Goal: Task Accomplishment & Management: Manage account settings

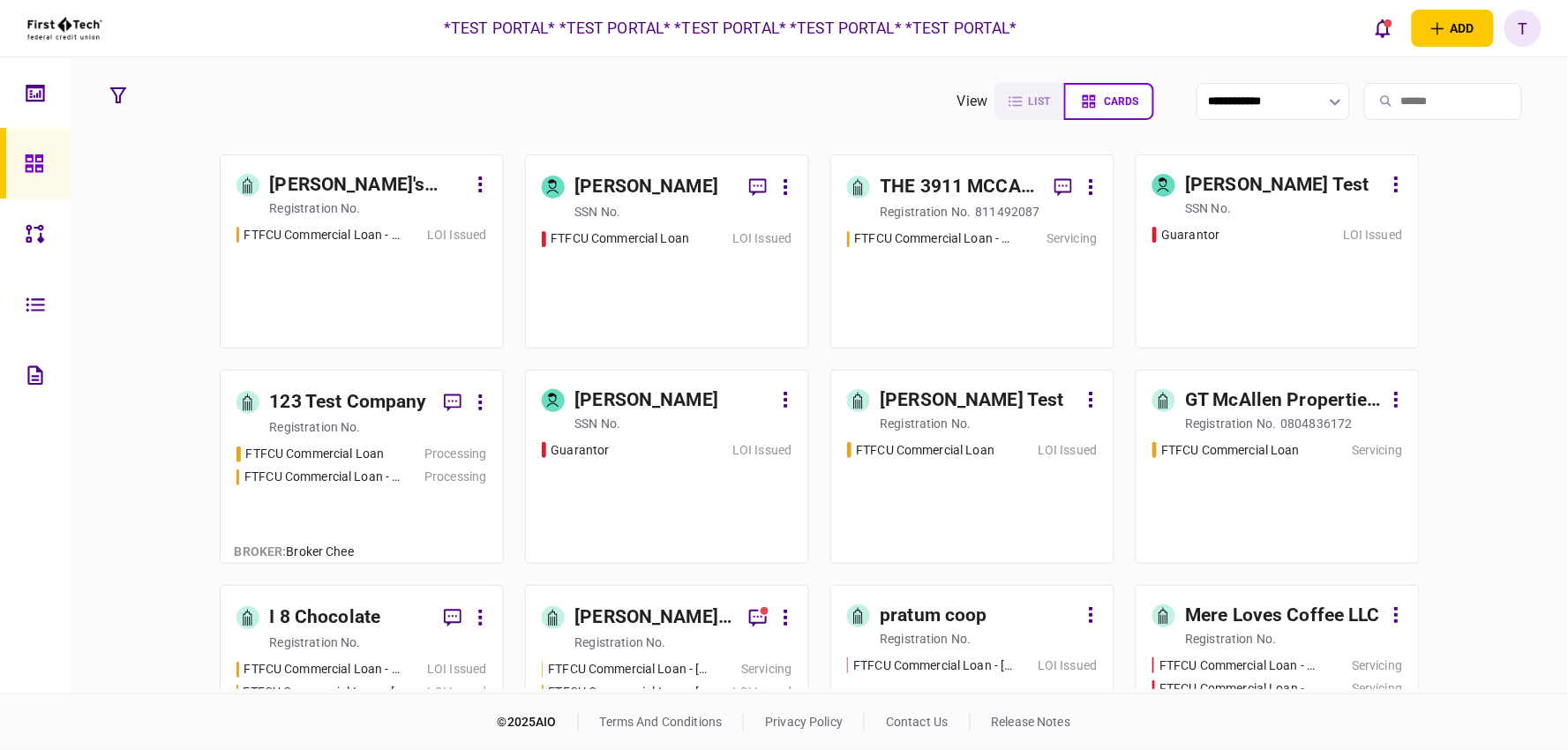
click at [1533, 29] on div "T" at bounding box center [1523, 28] width 37 height 37
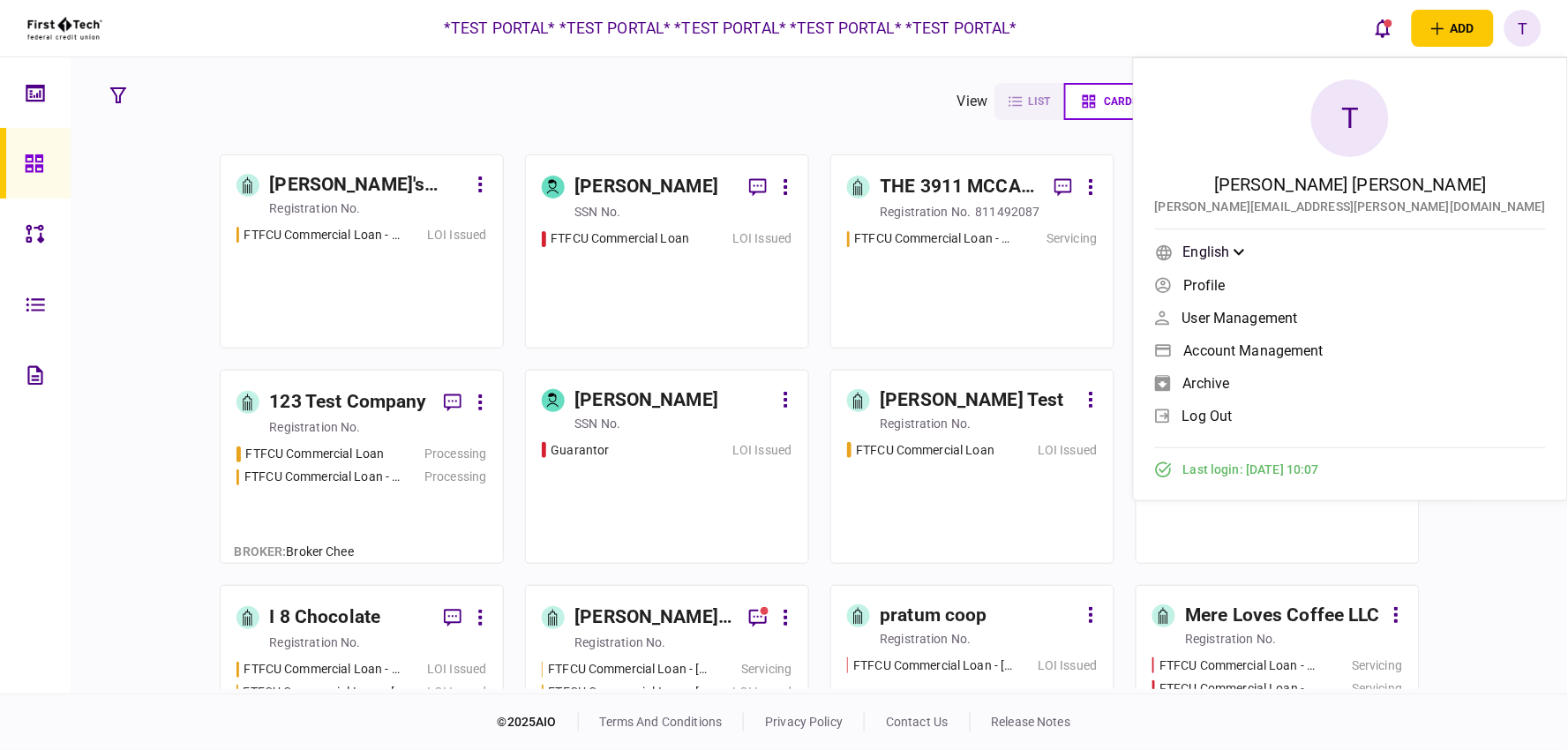
click at [1423, 340] on link "Account management" at bounding box center [1351, 350] width 391 height 26
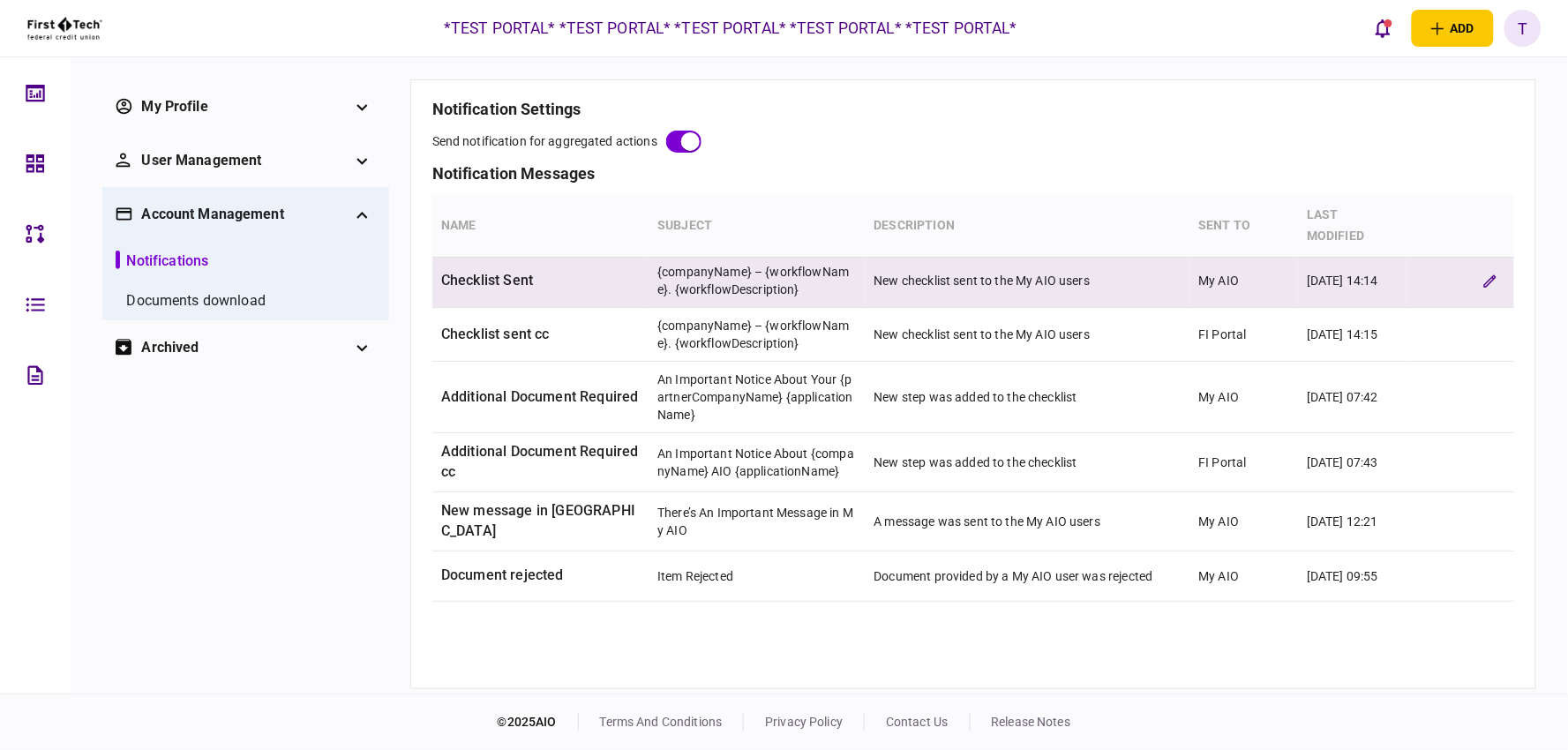
scroll to position [98, 0]
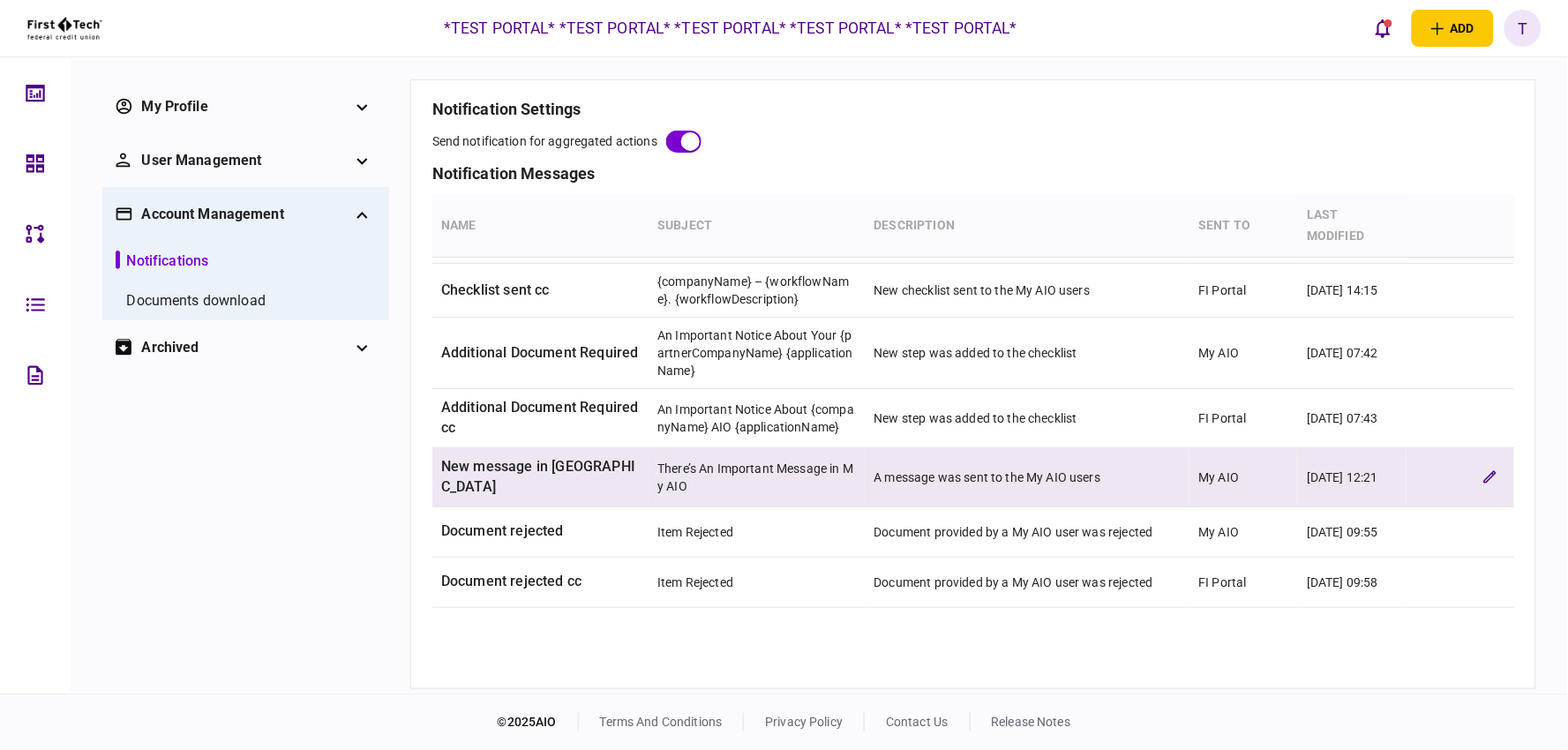
click at [532, 470] on td "New message in [GEOGRAPHIC_DATA]" at bounding box center [541, 478] width 217 height 59
click at [1483, 471] on icon "edit verification rule" at bounding box center [1490, 477] width 14 height 14
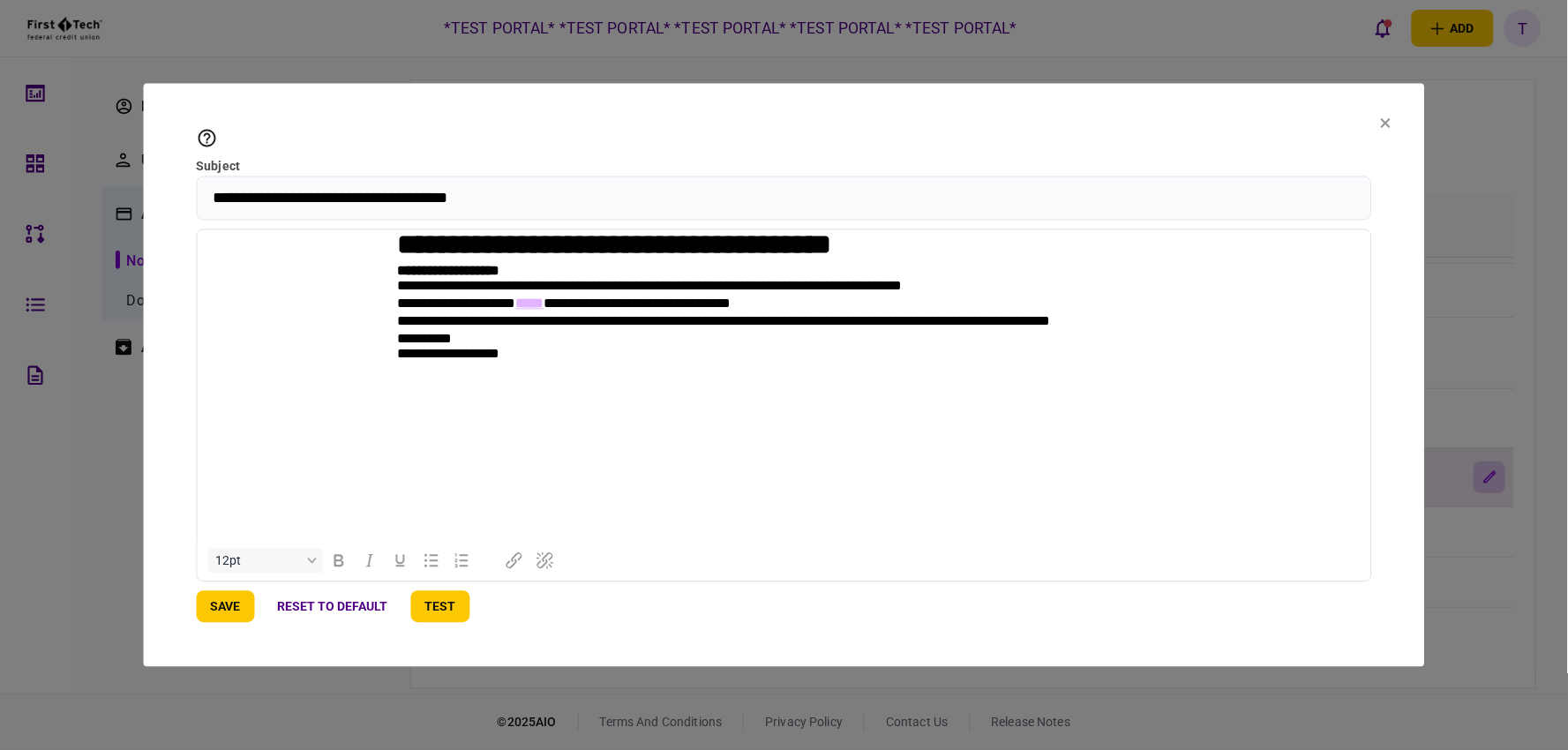
scroll to position [0, 0]
click at [1381, 124] on icon at bounding box center [1387, 124] width 11 height 11
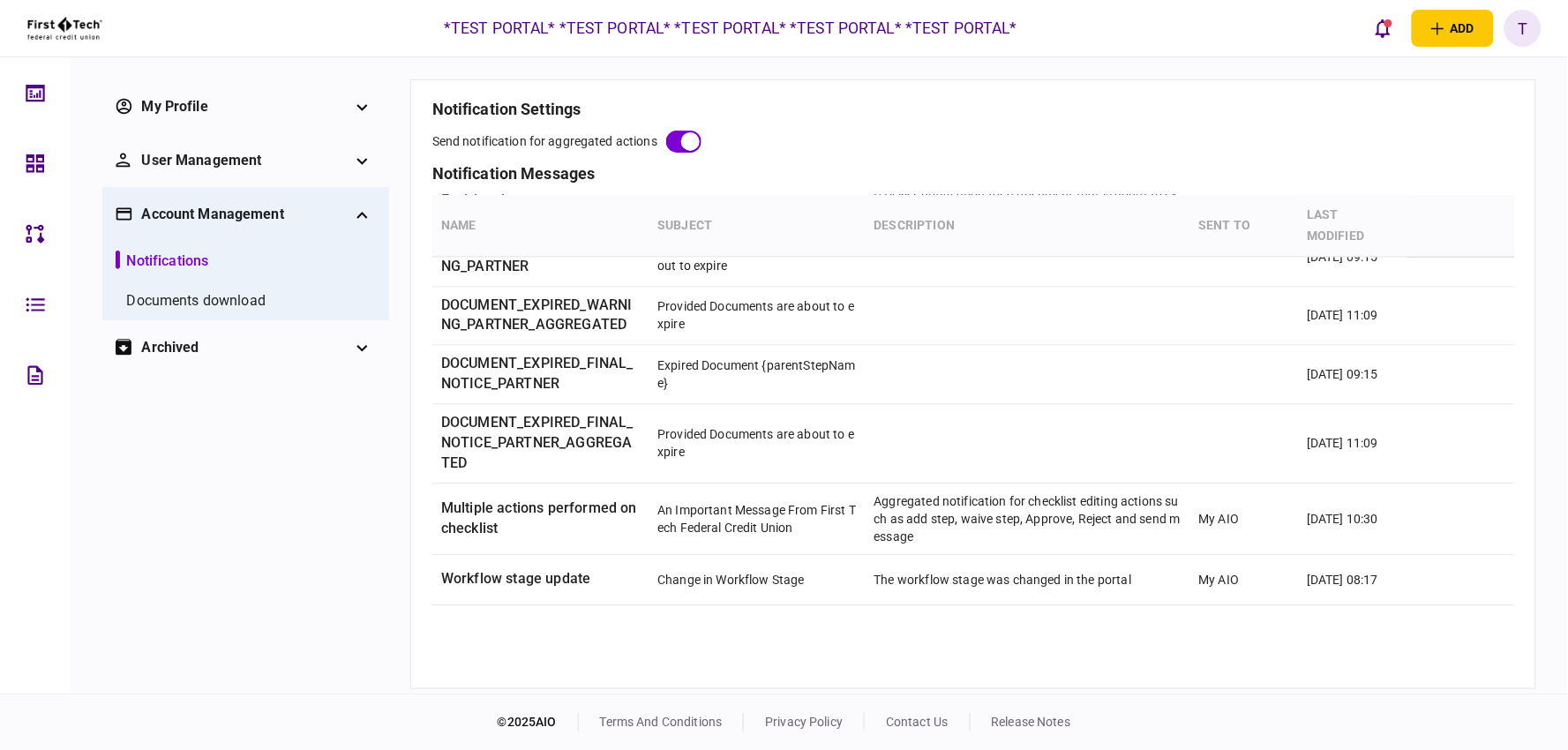
scroll to position [981, 0]
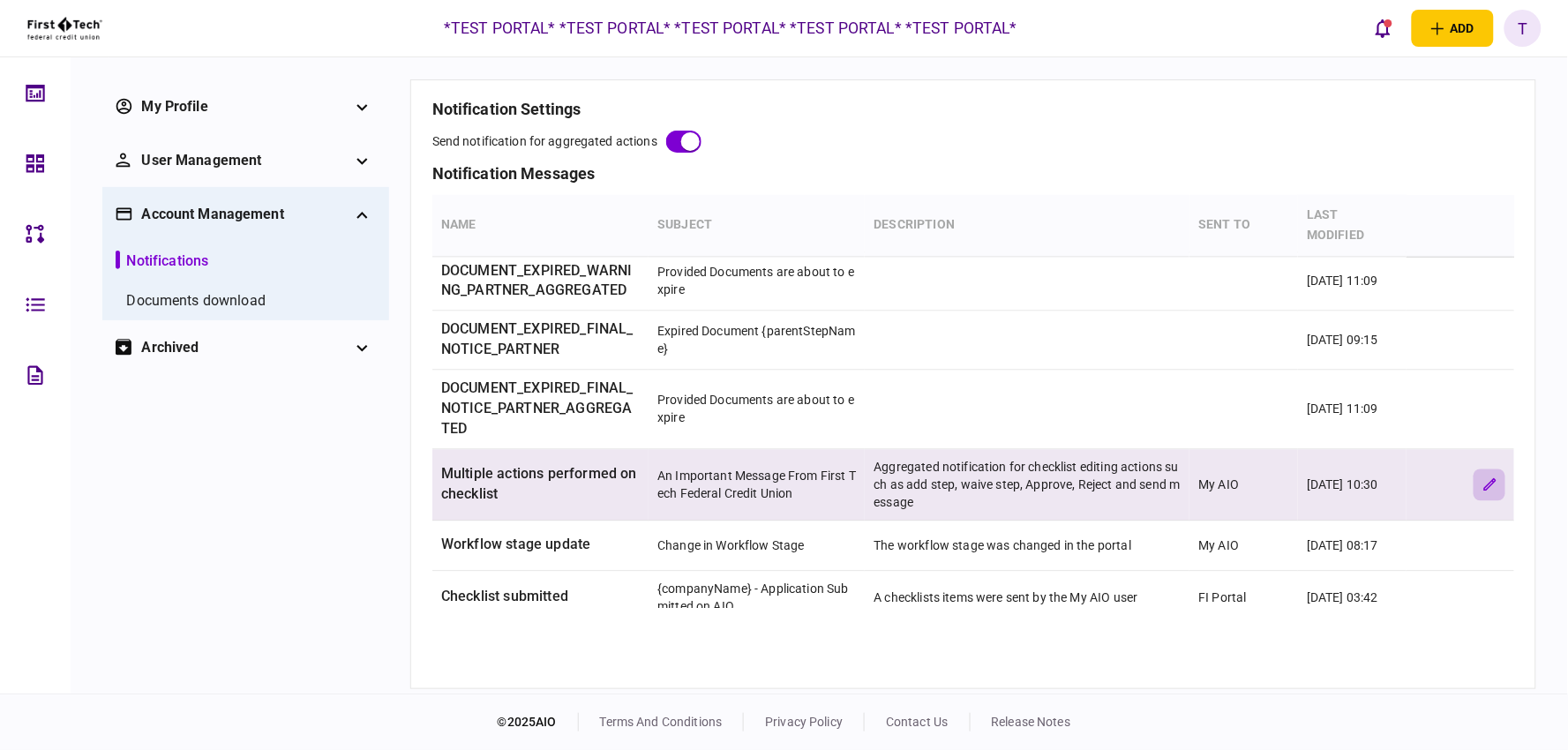
click at [1474, 488] on button "edit verification rule" at bounding box center [1490, 485] width 32 height 32
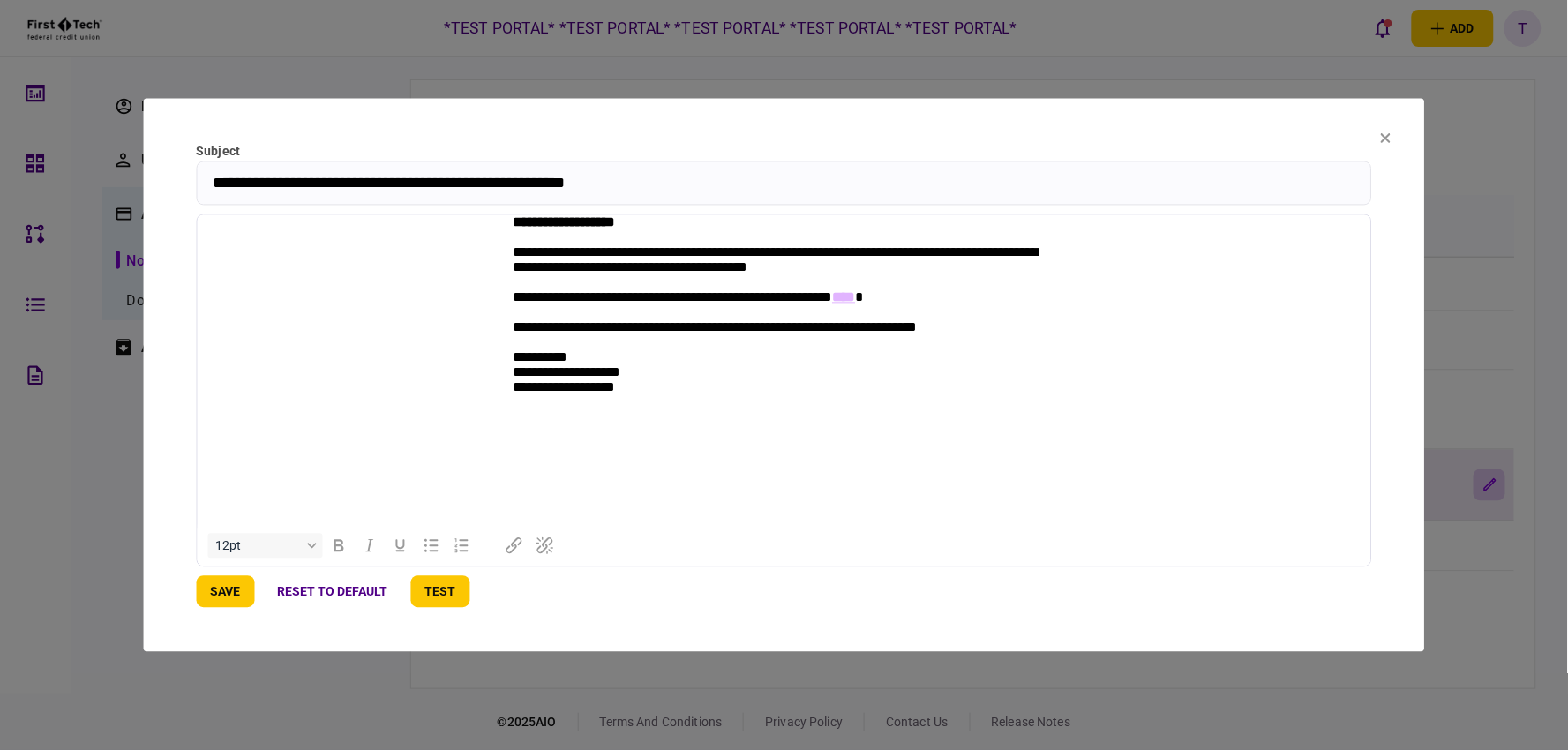
scroll to position [0, 0]
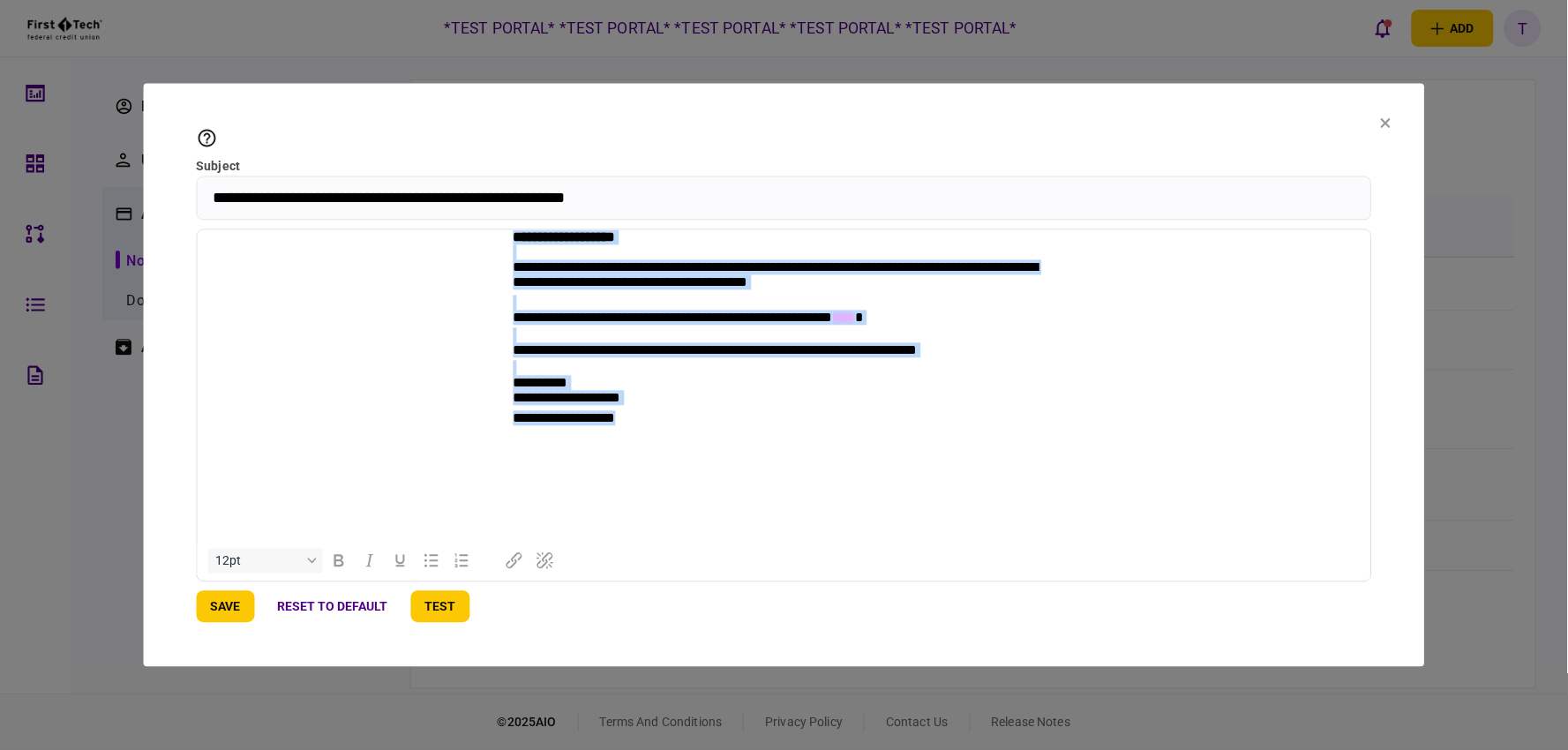
drag, startPoint x: 683, startPoint y: 435, endPoint x: 500, endPoint y: 285, distance: 236.6
click at [500, 285] on center "**********" at bounding box center [784, 383] width 1147 height 309
copy tbody "**********"
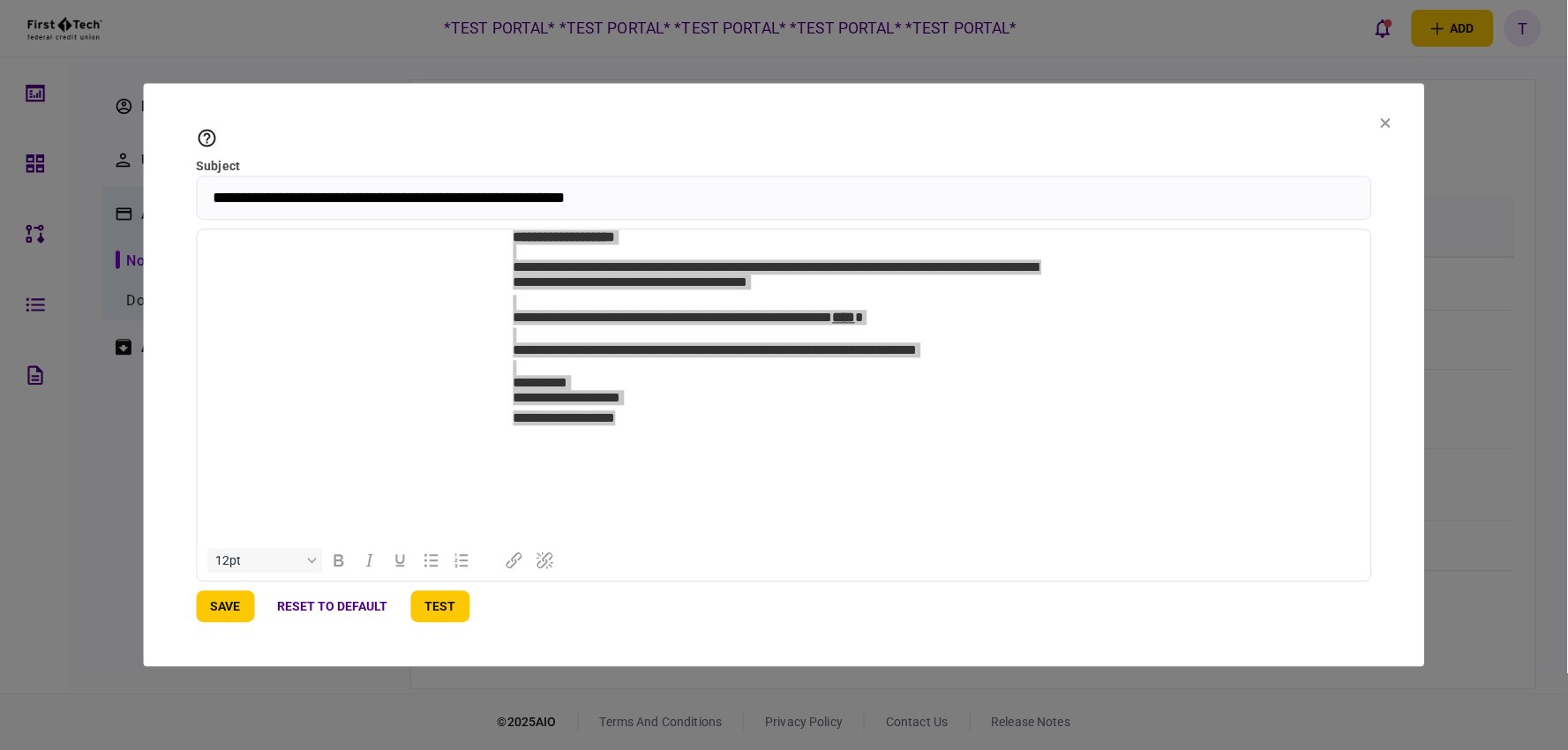
click at [1386, 129] on button at bounding box center [1387, 125] width 11 height 15
